Goal: Find specific page/section: Find specific page/section

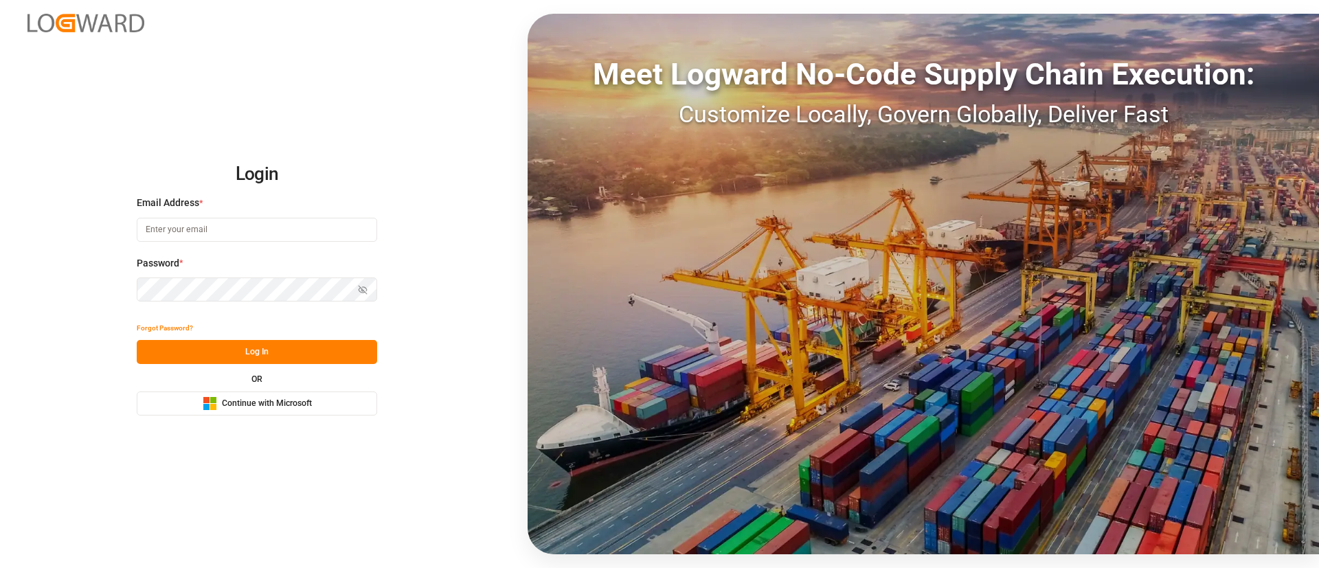
click at [310, 412] on button "Microsoft Logo Continue with Microsoft" at bounding box center [257, 404] width 241 height 24
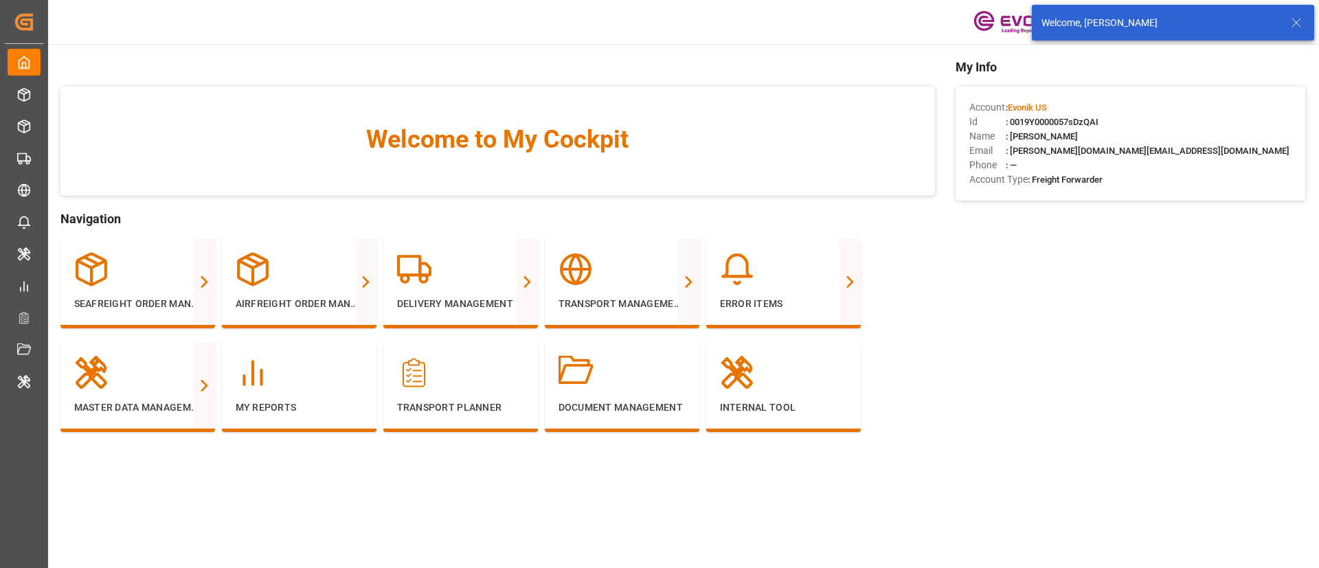
click at [1293, 18] on icon at bounding box center [1297, 22] width 16 height 16
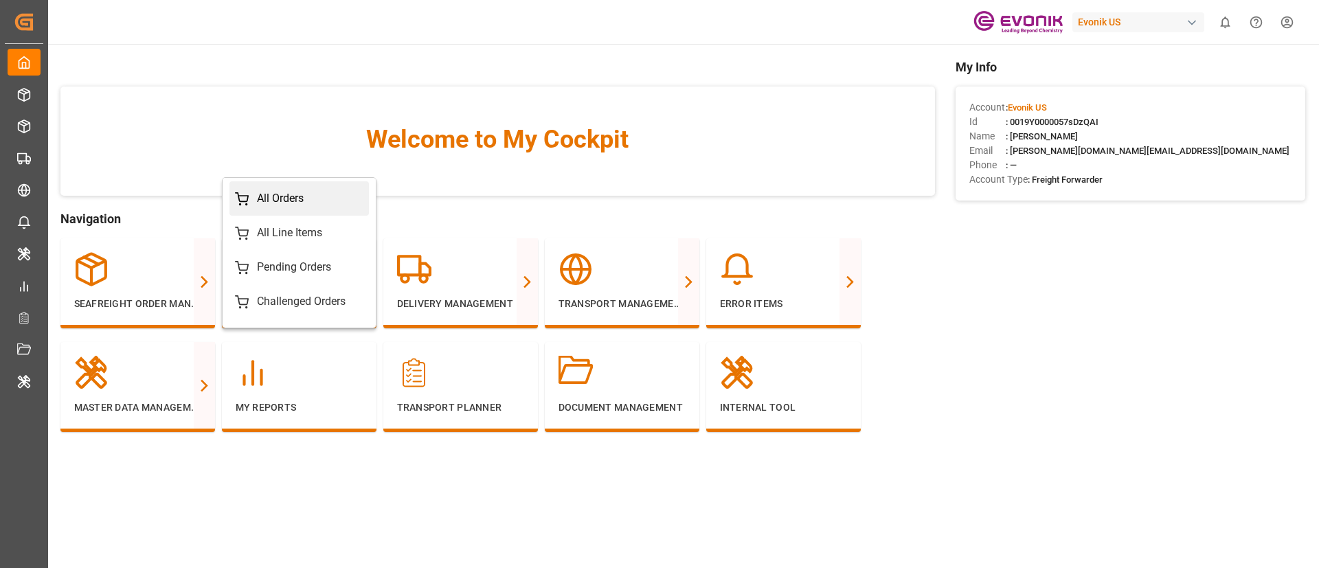
click at [298, 203] on div "All Orders" at bounding box center [280, 198] width 47 height 16
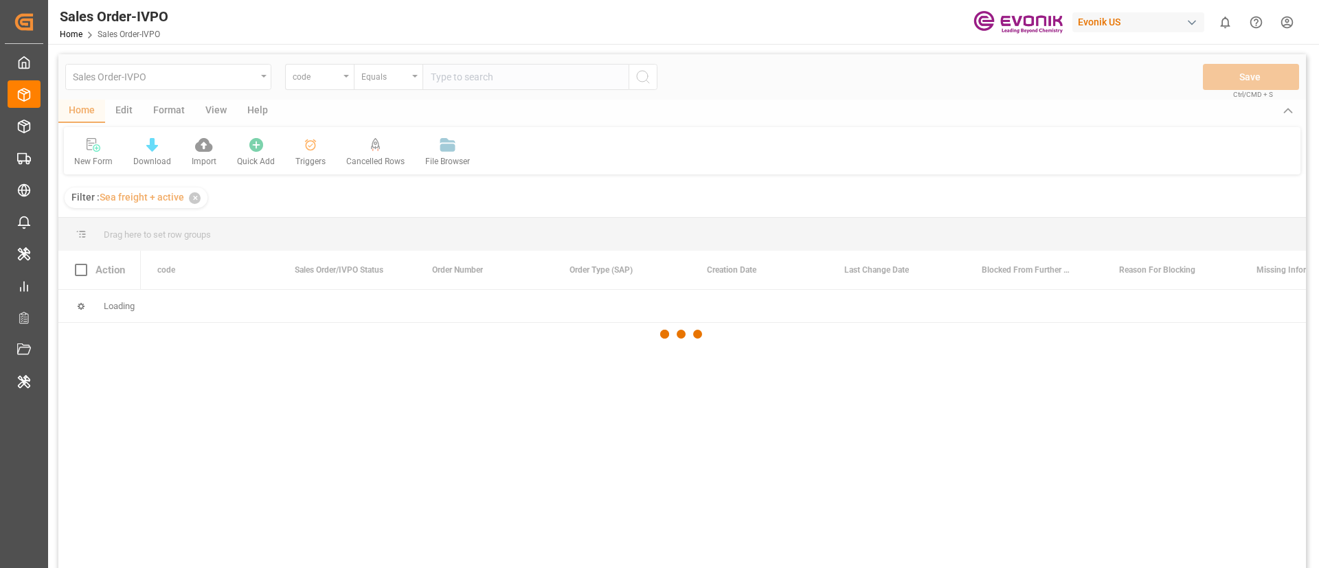
click at [249, 78] on div at bounding box center [682, 334] width 1248 height 560
click at [258, 78] on div at bounding box center [682, 334] width 1248 height 560
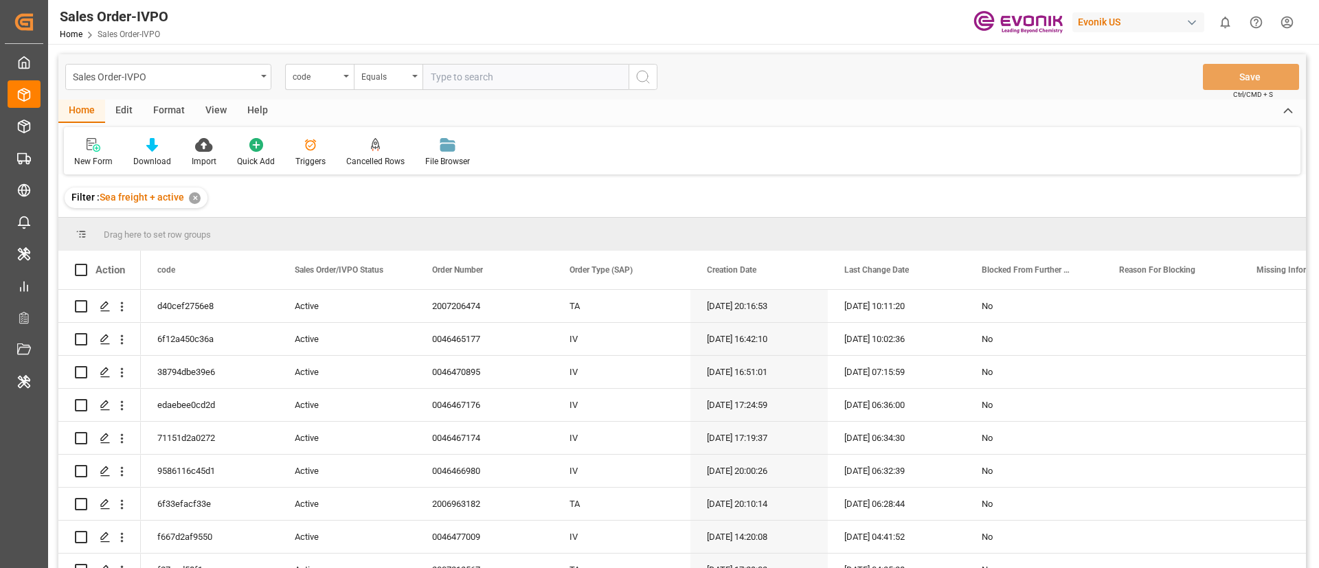
click at [252, 78] on div "Sales Order-IVPO" at bounding box center [164, 75] width 183 height 17
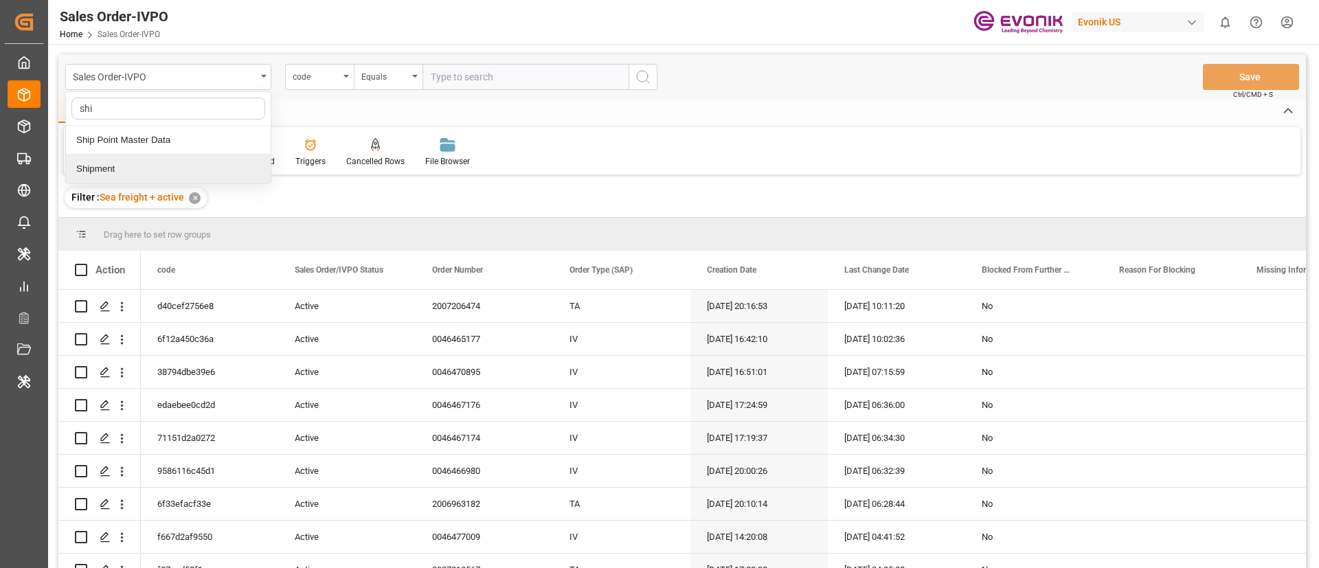
click at [1144, 32] on div "Evonik US" at bounding box center [1141, 22] width 137 height 26
type input "shi"
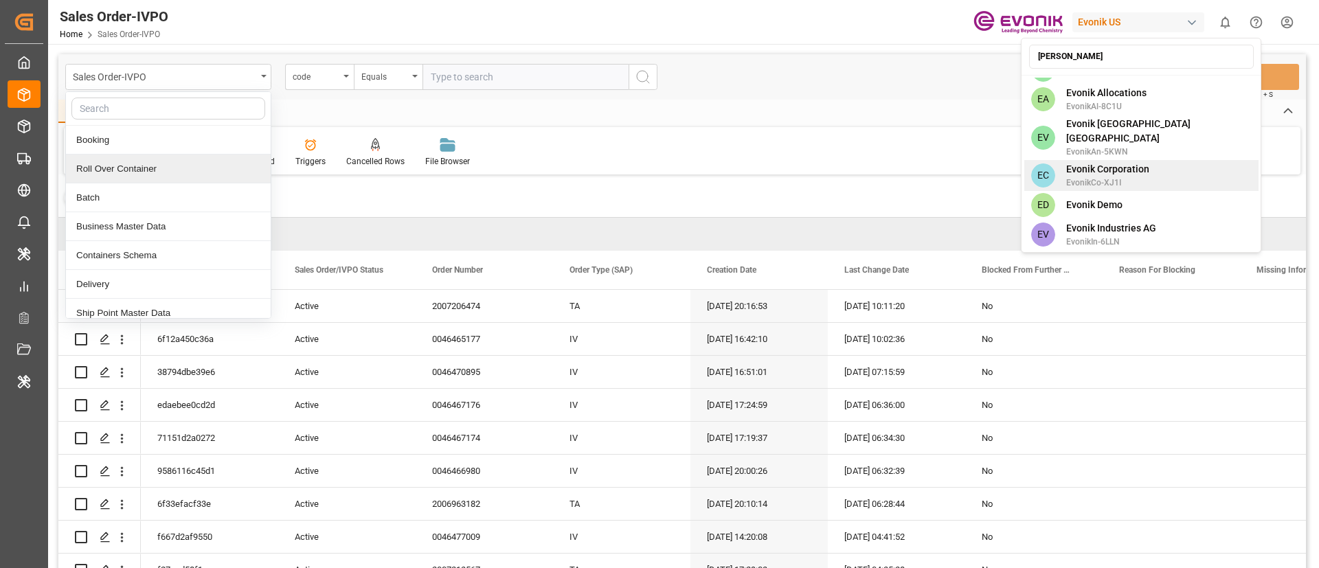
scroll to position [740, 0]
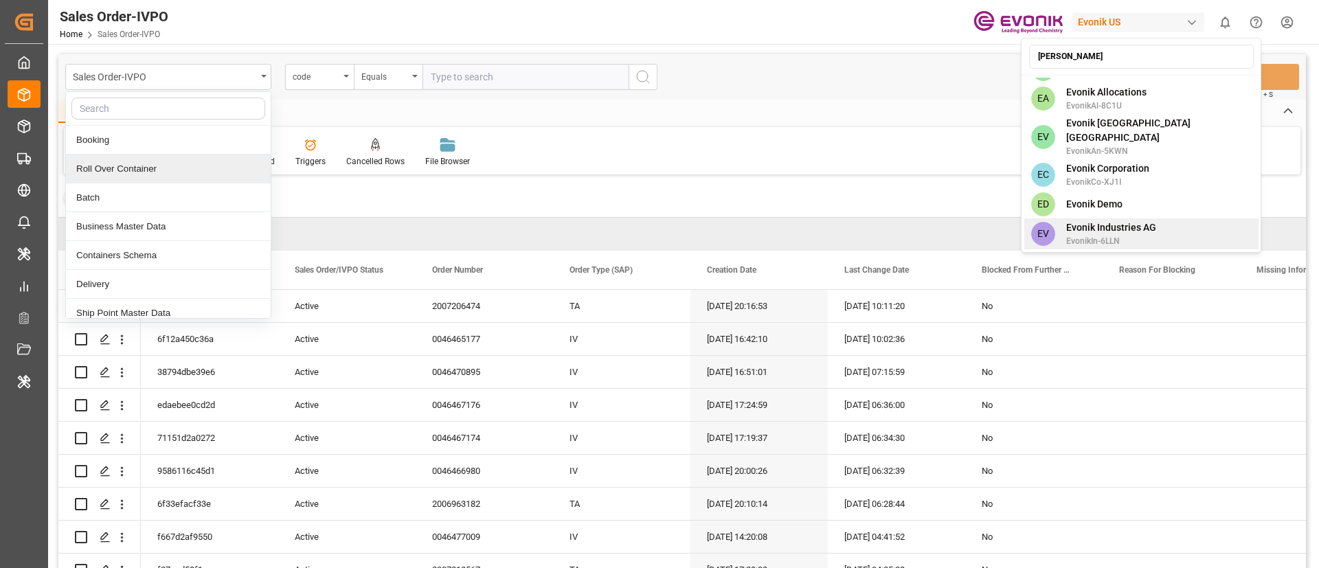
type input "[PERSON_NAME]"
click at [1155, 219] on div "EV Evonik Industries AG EvonikIn-6LLN" at bounding box center [1142, 234] width 234 height 31
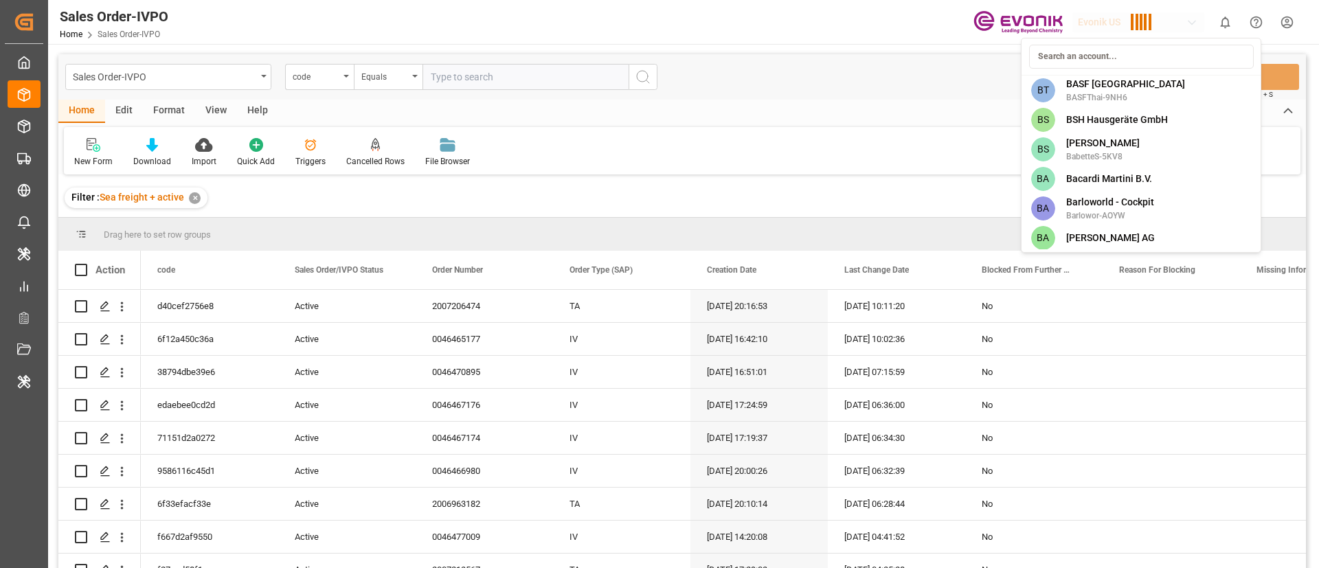
scroll to position [3683, 0]
